Goal: Task Accomplishment & Management: Complete application form

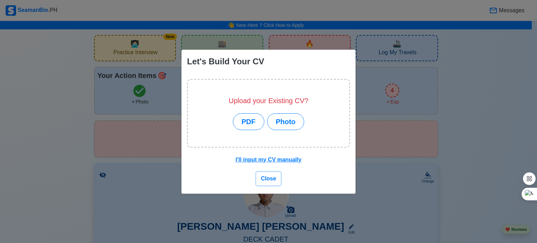
click at [274, 179] on span "Close" at bounding box center [268, 178] width 15 height 6
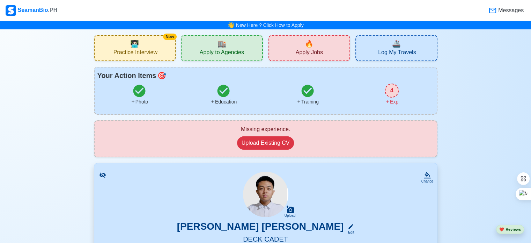
click at [155, 51] on span "Practice Interview" at bounding box center [136, 53] width 44 height 9
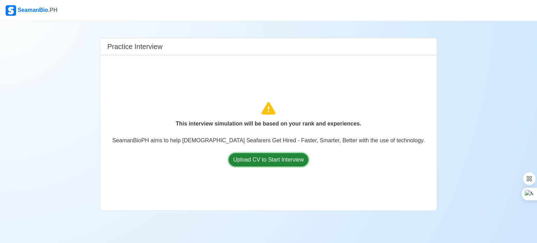
click at [281, 160] on button "Upload CV to Start Interview" at bounding box center [268, 159] width 80 height 13
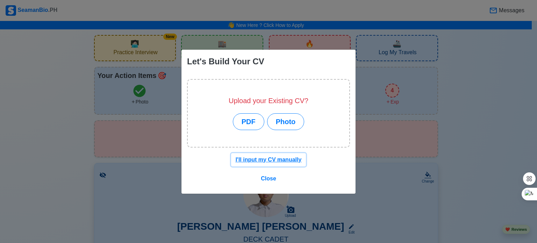
click at [288, 162] on u "I'll input my CV manually" at bounding box center [268, 160] width 66 height 6
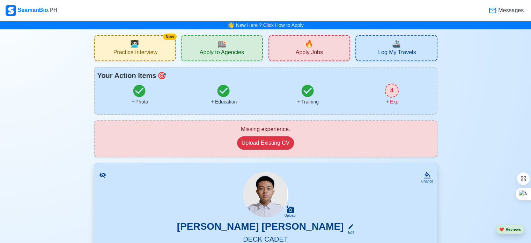
click at [127, 44] on div "New 🧑🏻‍💻 Practice Interview" at bounding box center [135, 48] width 82 height 26
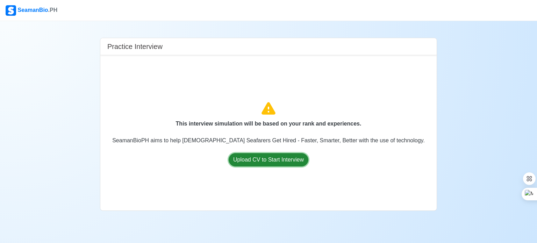
click at [287, 165] on button "Upload CV to Start Interview" at bounding box center [268, 159] width 80 height 13
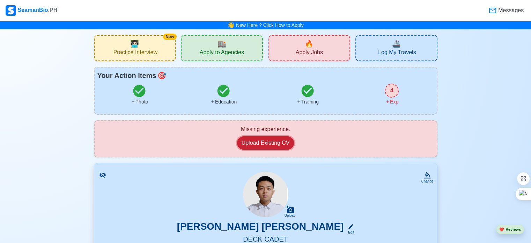
click at [277, 144] on button "Upload Existing CV" at bounding box center [265, 142] width 57 height 13
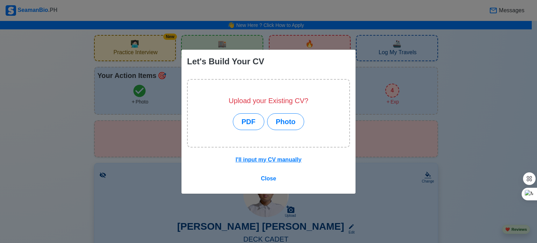
click at [381, 124] on div "Let's Build Your CV Upload your Existing CV? PDF Photo I'll input my CV manuall…" at bounding box center [268, 121] width 537 height 243
click at [263, 179] on span "Close" at bounding box center [268, 178] width 15 height 6
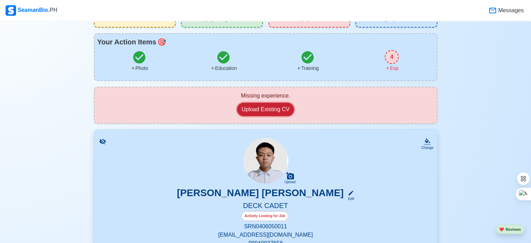
scroll to position [35, 0]
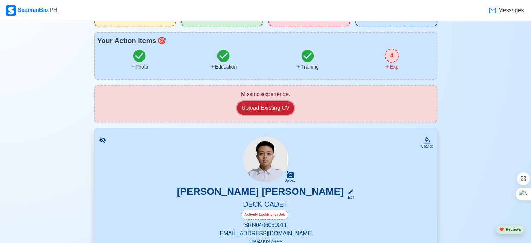
click at [264, 107] on button "Upload Existing CV" at bounding box center [265, 107] width 57 height 13
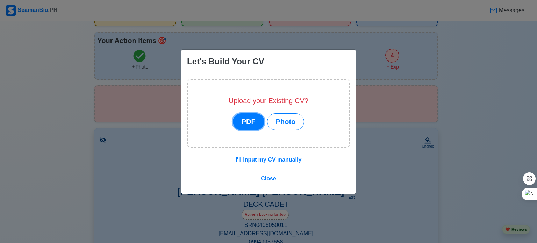
click at [255, 121] on button "PDF" at bounding box center [248, 121] width 31 height 17
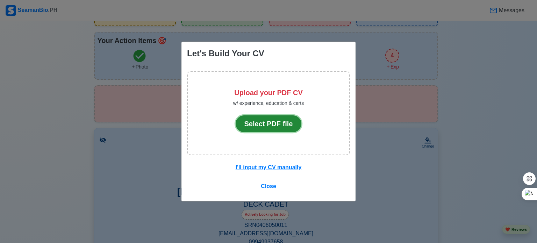
click at [259, 121] on button "Select PDF file" at bounding box center [268, 123] width 66 height 17
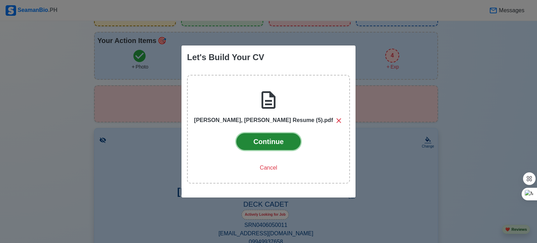
click at [286, 143] on button "Continue" at bounding box center [268, 141] width 65 height 17
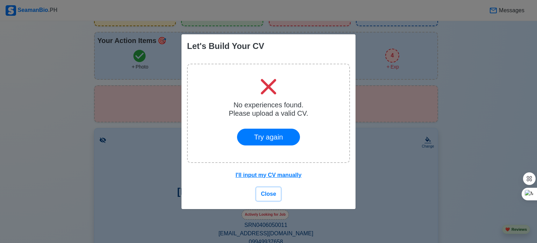
click at [271, 191] on span "Close" at bounding box center [268, 194] width 15 height 6
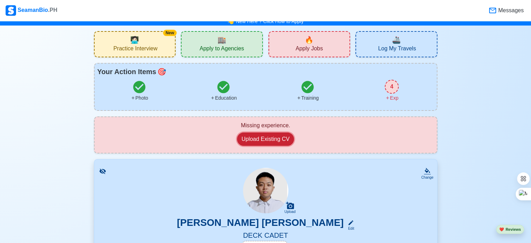
scroll to position [0, 0]
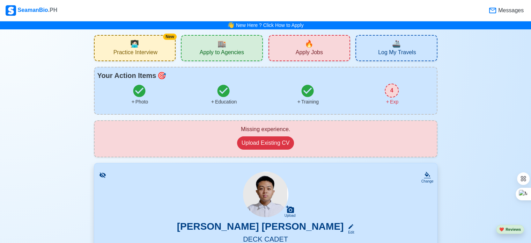
click at [155, 53] on span "Practice Interview" at bounding box center [136, 53] width 44 height 9
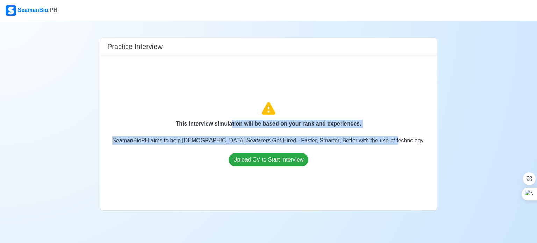
drag, startPoint x: 233, startPoint y: 128, endPoint x: 437, endPoint y: 125, distance: 204.0
click at [434, 126] on div "This interview simulation will be based on your rank and experiences. SeamanBio…" at bounding box center [268, 132] width 336 height 155
click at [465, 113] on div "Practice Interview This interview simulation will be based on your rank and exp…" at bounding box center [268, 116] width 537 height 190
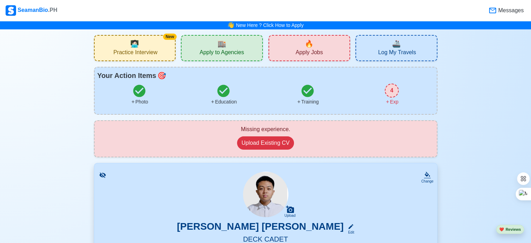
click at [245, 55] on div "🏬 Apply to Agencies" at bounding box center [222, 48] width 82 height 26
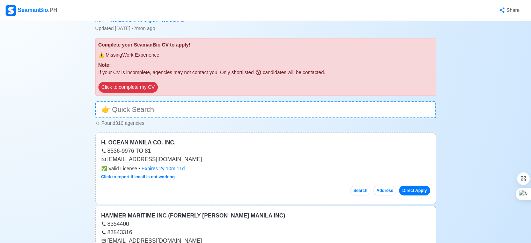
scroll to position [35, 0]
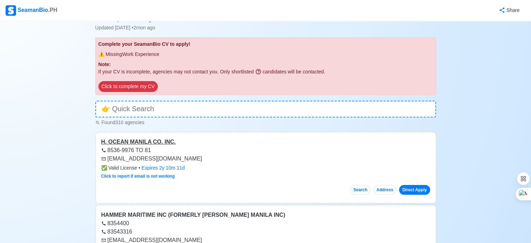
click at [136, 141] on div "H. OCEAN MANILA CO. INC." at bounding box center [265, 142] width 329 height 8
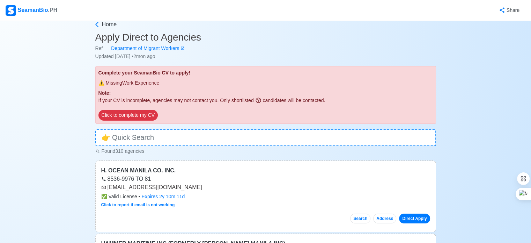
scroll to position [0, 0]
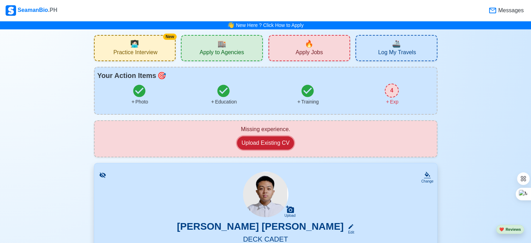
click at [288, 143] on button "Upload Existing CV" at bounding box center [265, 142] width 57 height 13
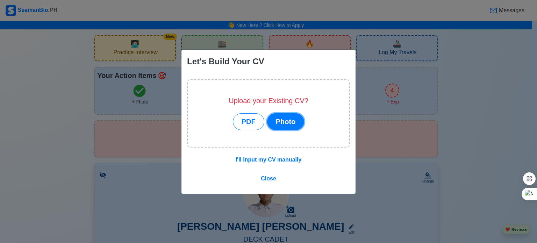
click at [289, 125] on button "Photo" at bounding box center [285, 121] width 37 height 17
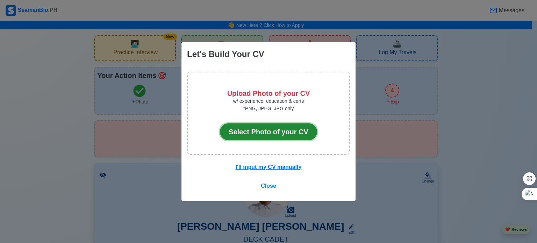
click at [291, 134] on button "Select Photo of your CV" at bounding box center [268, 131] width 97 height 17
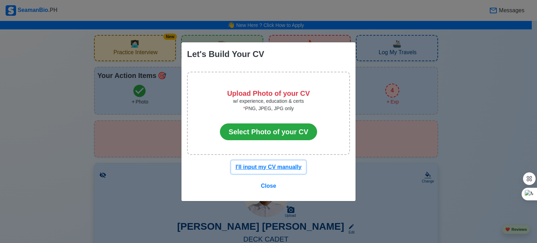
drag, startPoint x: 294, startPoint y: 168, endPoint x: 291, endPoint y: 165, distance: 4.5
click at [293, 168] on u "I'll input my CV manually" at bounding box center [268, 167] width 66 height 6
